Goal: Task Accomplishment & Management: Use online tool/utility

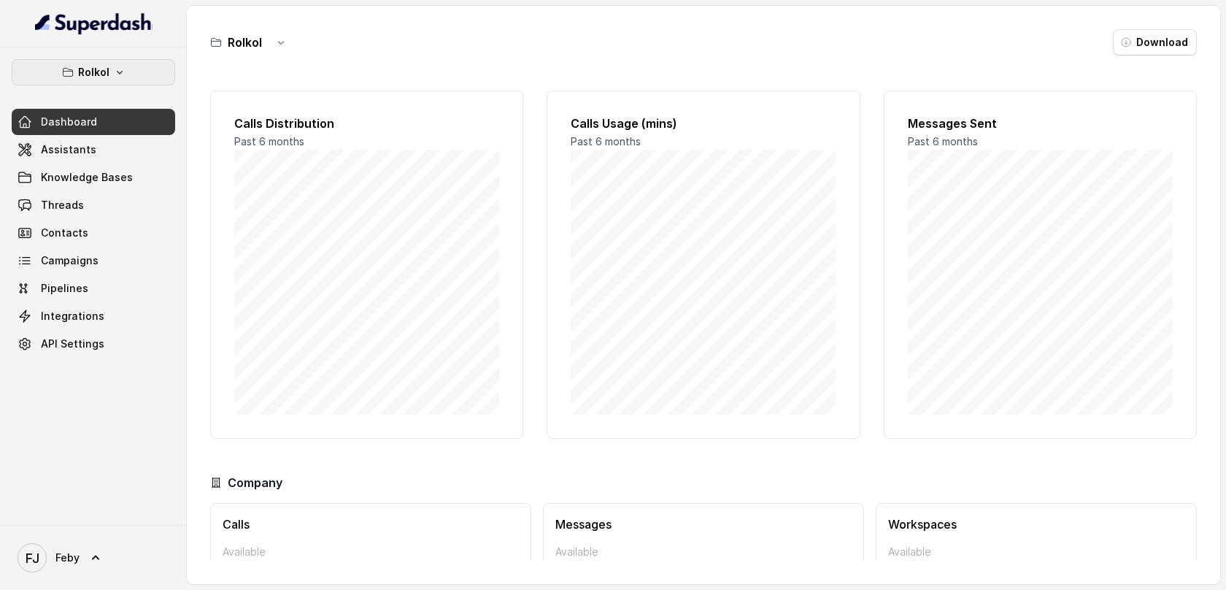
click at [104, 62] on button "Rolkol" at bounding box center [94, 72] width 164 height 26
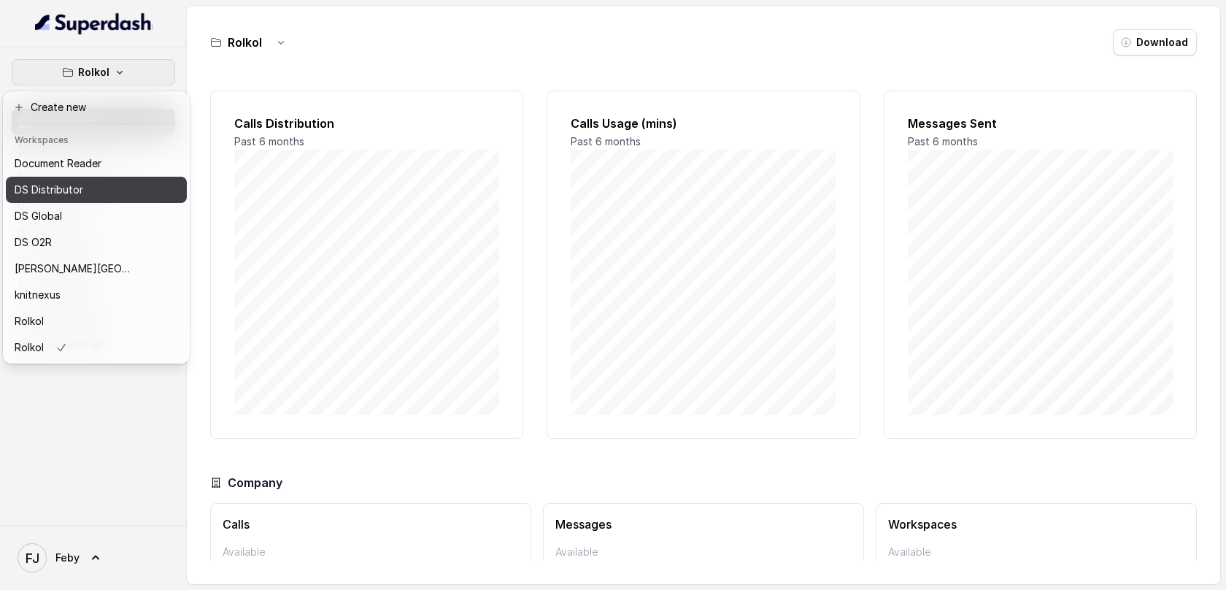
click at [79, 195] on p "DS Distributor" at bounding box center [49, 190] width 69 height 18
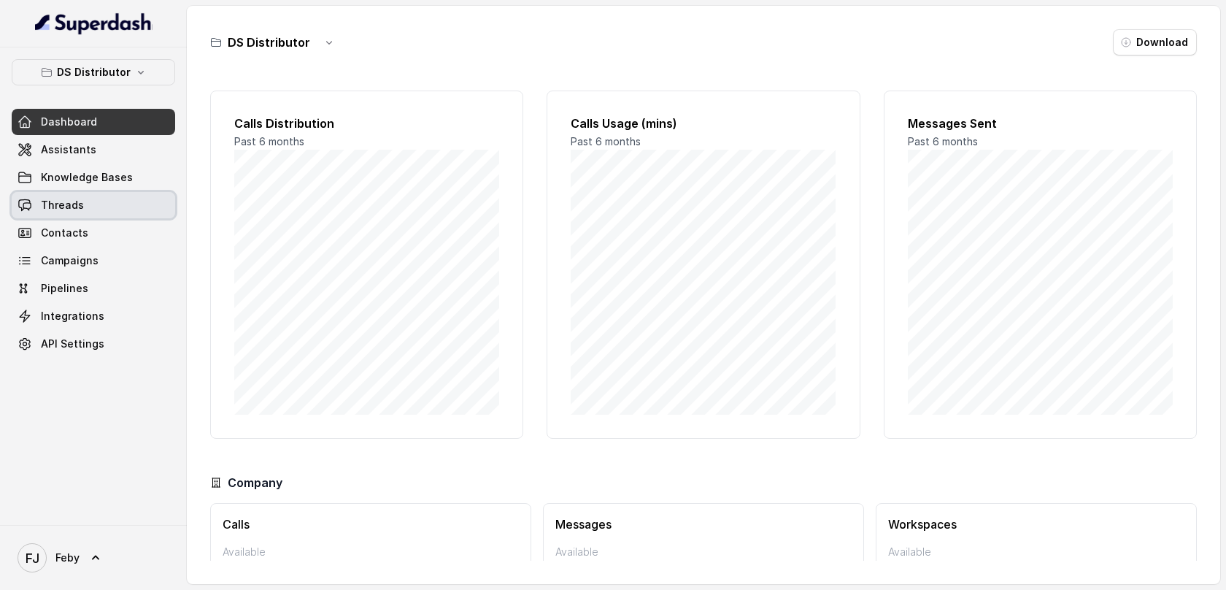
click at [84, 197] on link "Threads" at bounding box center [94, 205] width 164 height 26
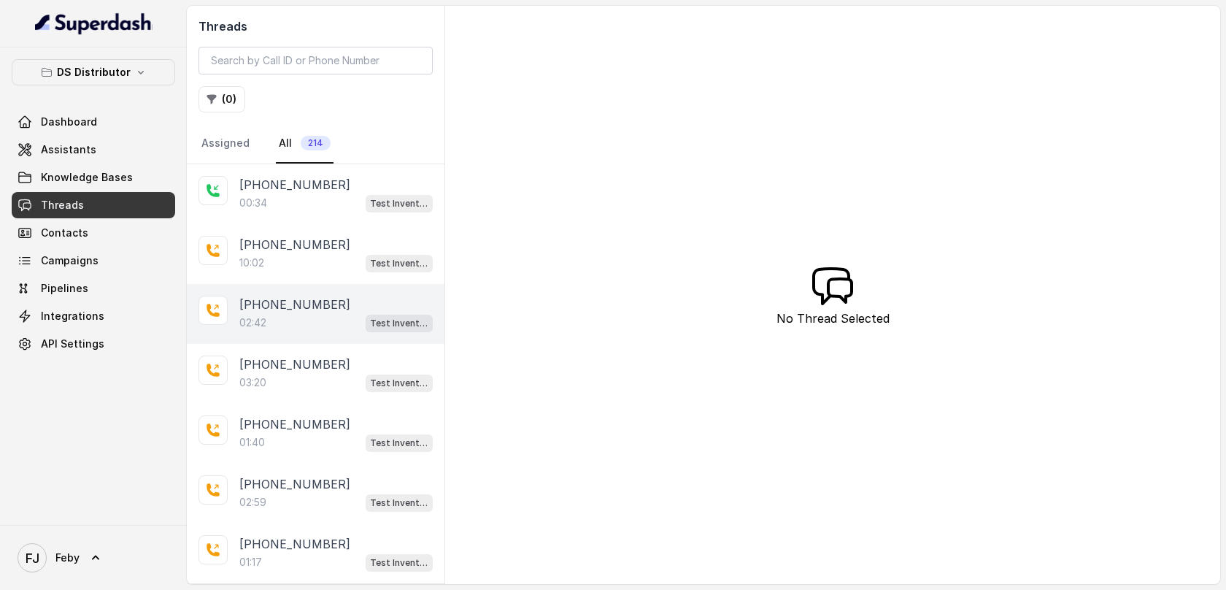
click at [299, 284] on div "[PHONE_NUMBER]:42 Test Inventory" at bounding box center [316, 314] width 258 height 60
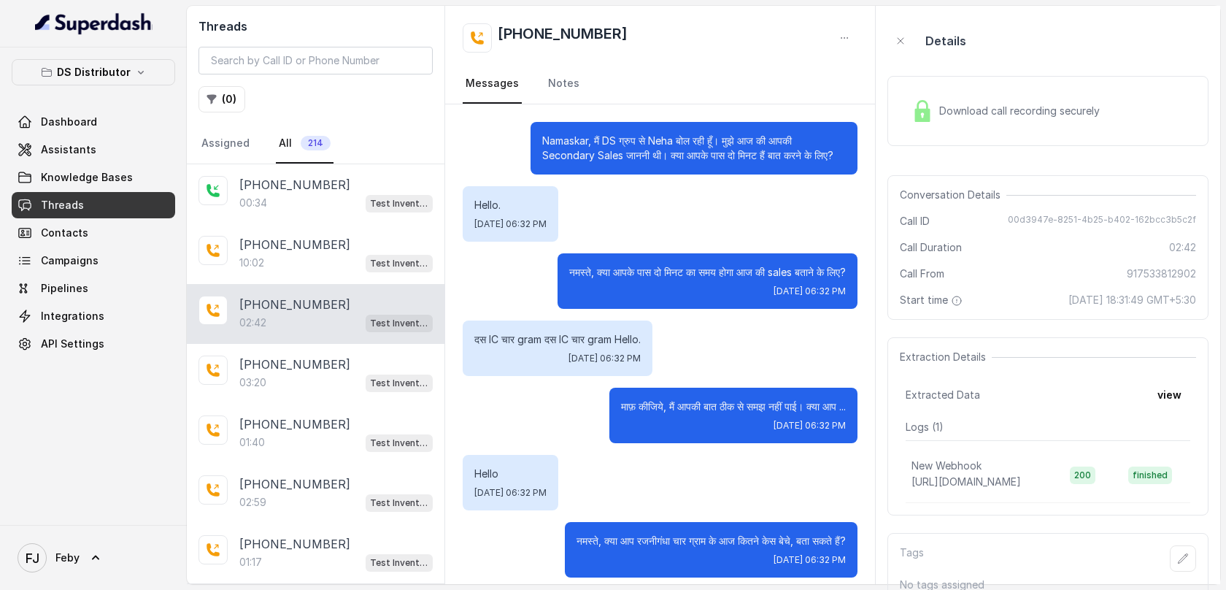
scroll to position [1705, 0]
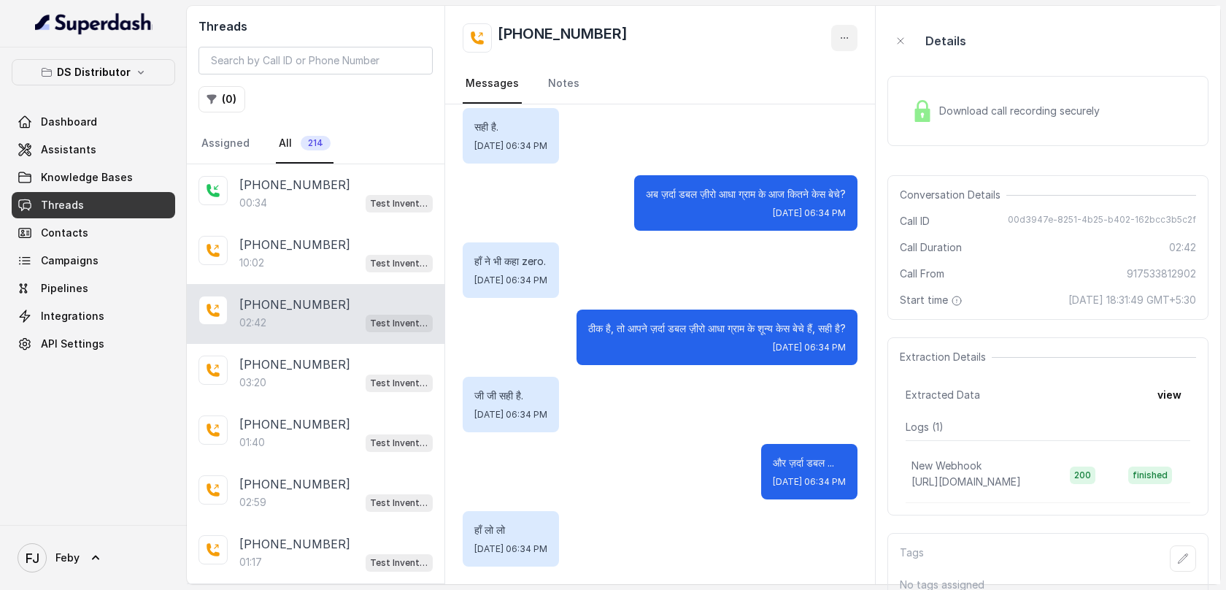
click at [844, 36] on icon "button" at bounding box center [845, 38] width 12 height 12
click at [791, 98] on button "Retry Extraction" at bounding box center [789, 99] width 140 height 26
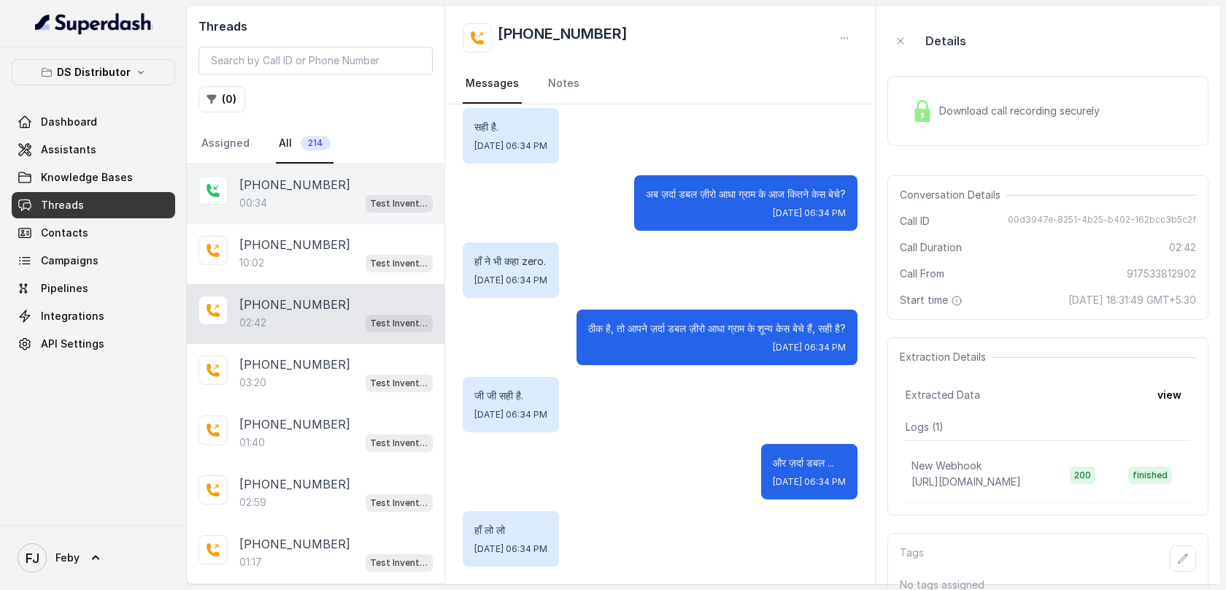
click at [391, 187] on div "[PHONE_NUMBER]" at bounding box center [335, 185] width 193 height 18
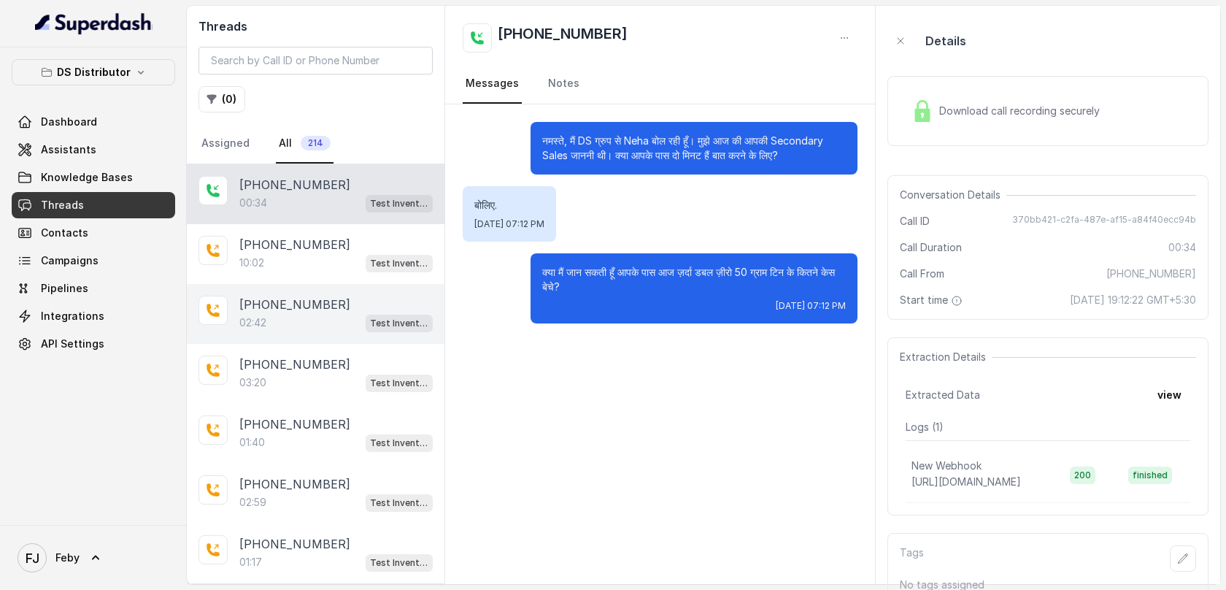
click at [339, 304] on div "[PHONE_NUMBER]" at bounding box center [335, 305] width 193 height 18
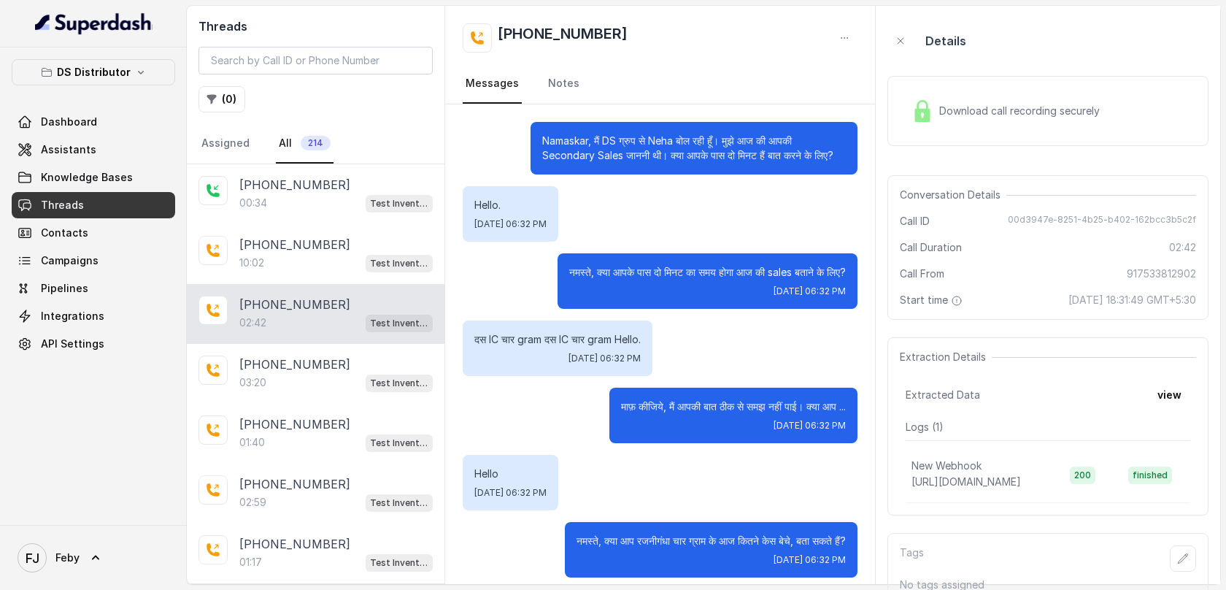
scroll to position [1705, 0]
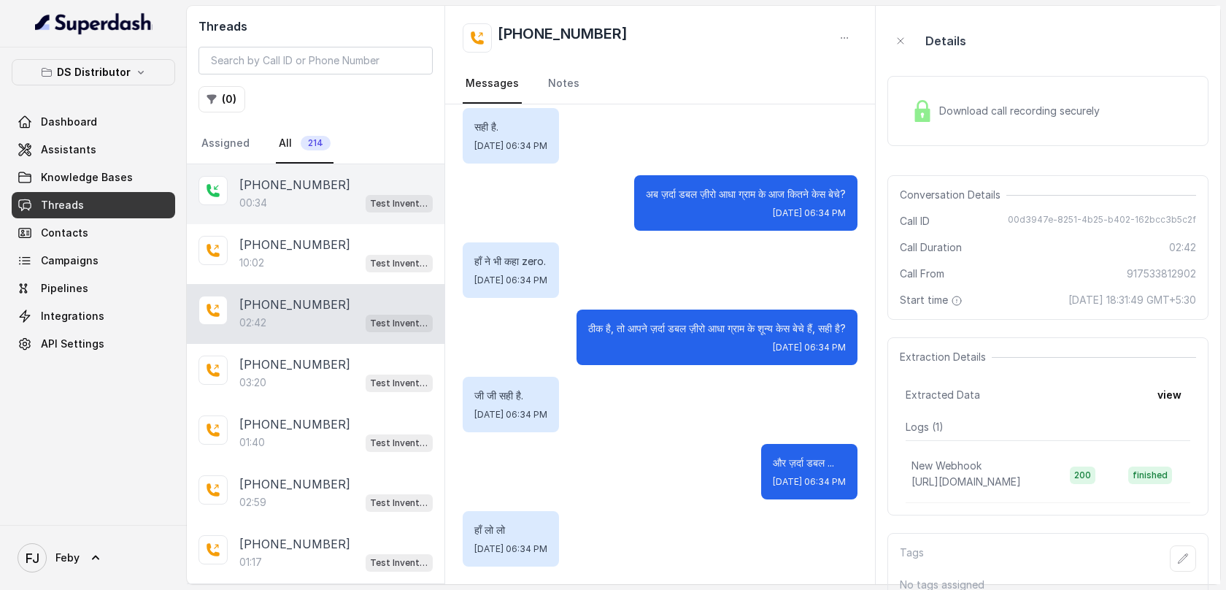
click at [311, 191] on p "[PHONE_NUMBER]" at bounding box center [294, 185] width 111 height 18
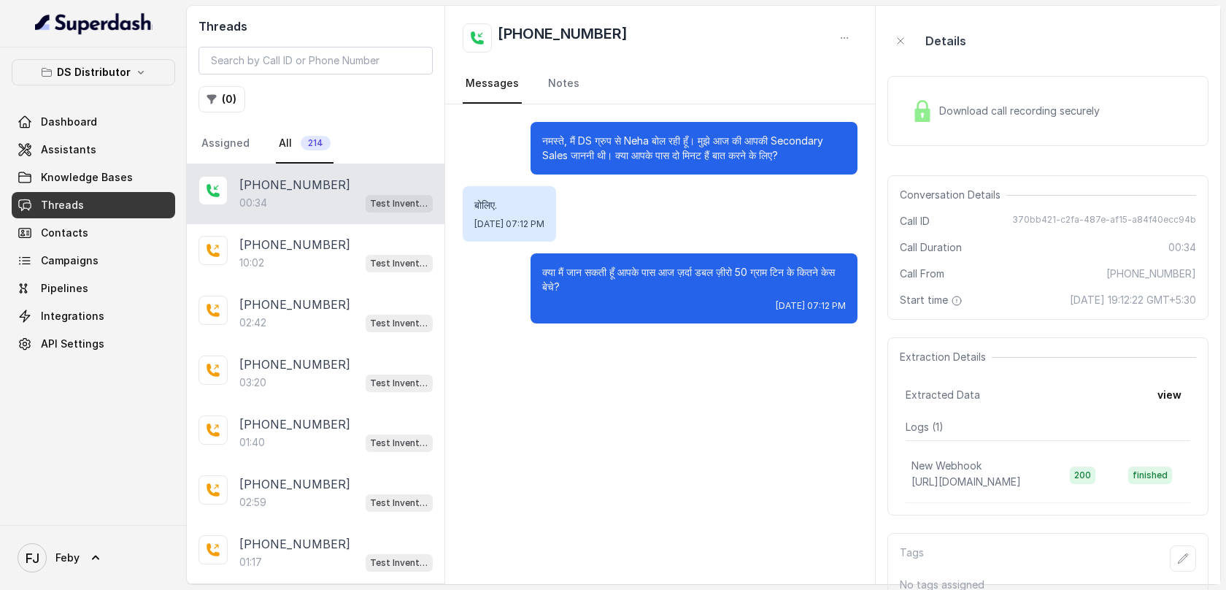
click at [914, 123] on div "Download call recording securely" at bounding box center [1006, 111] width 200 height 34
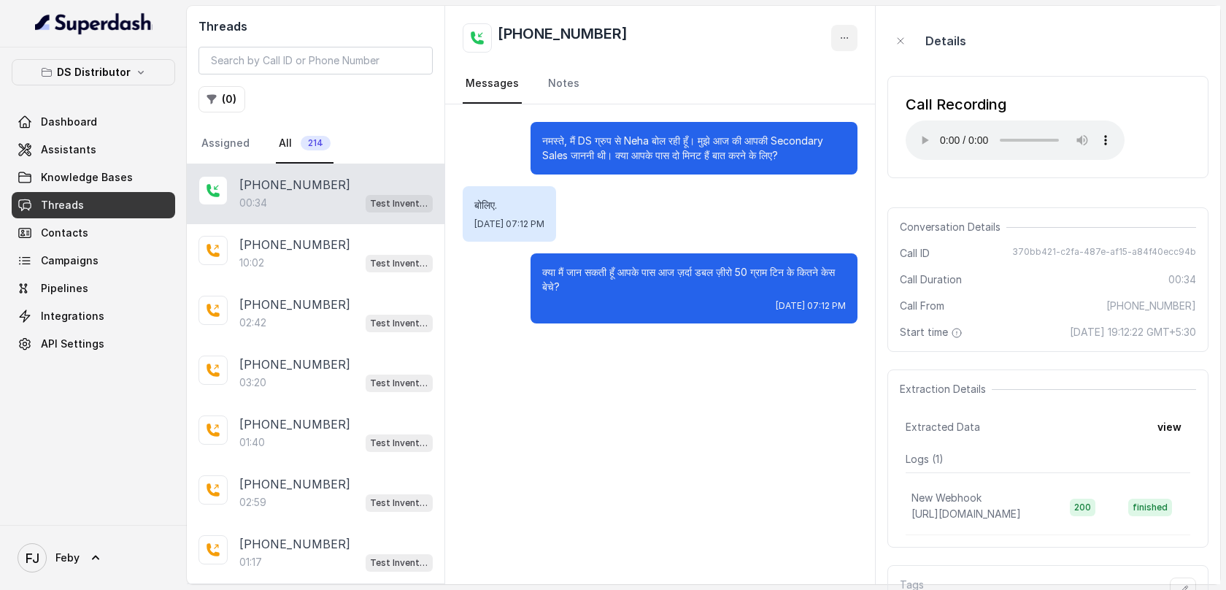
click at [842, 37] on icon "button" at bounding box center [845, 38] width 12 height 12
click at [804, 417] on div "[PHONE_NUMBER] Messages Notes नमस्ते, मैं DS ग्रुप से Neha बोल रही हूँ। मुझे आज…" at bounding box center [660, 295] width 431 height 578
click at [850, 39] on icon "button" at bounding box center [845, 38] width 12 height 12
click at [808, 97] on button "Retry Extraction" at bounding box center [789, 99] width 140 height 26
